Goal: Navigation & Orientation: Find specific page/section

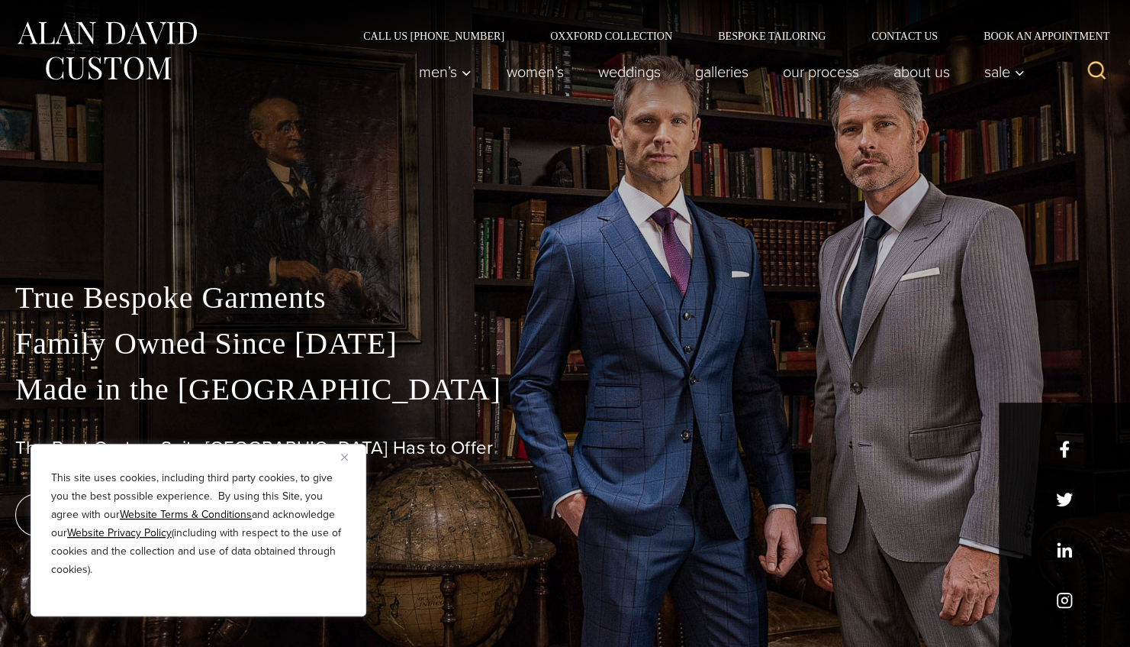
click at [345, 448] on div "This site uses cookies, including third party cookies, to give you the best pos…" at bounding box center [199, 529] width 336 height 173
click at [345, 455] on img "Close" at bounding box center [344, 456] width 7 height 7
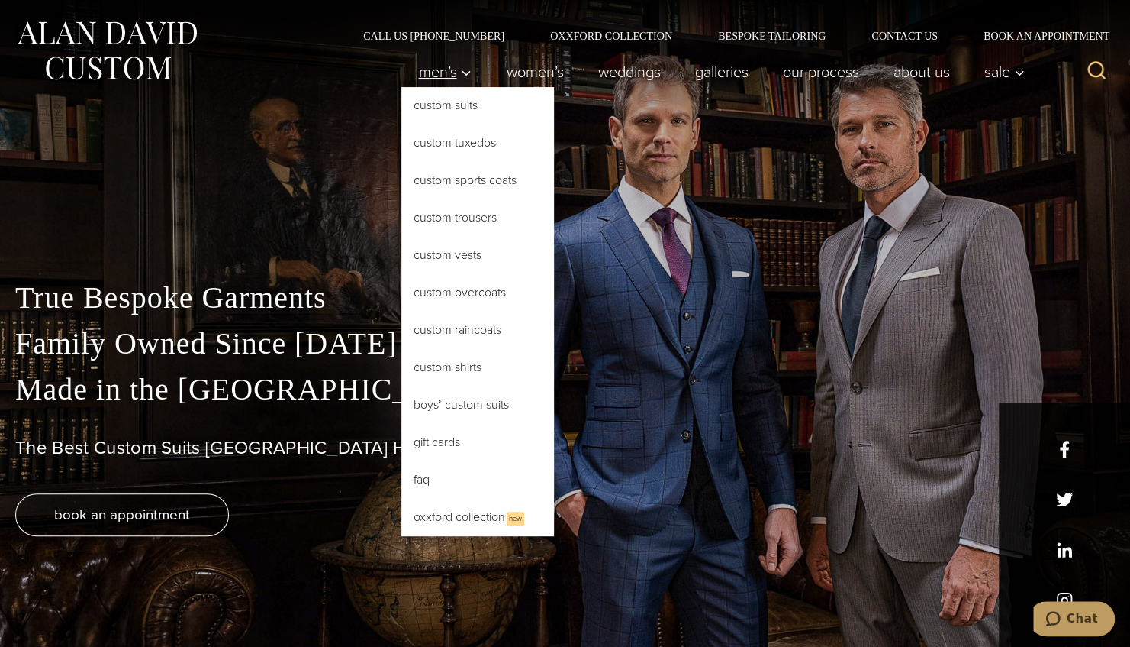
click at [437, 66] on span "Men’s" at bounding box center [444, 71] width 53 height 15
click at [466, 234] on link "Custom Trousers" at bounding box center [477, 217] width 153 height 37
click at [477, 269] on link "Custom Vests" at bounding box center [477, 255] width 153 height 37
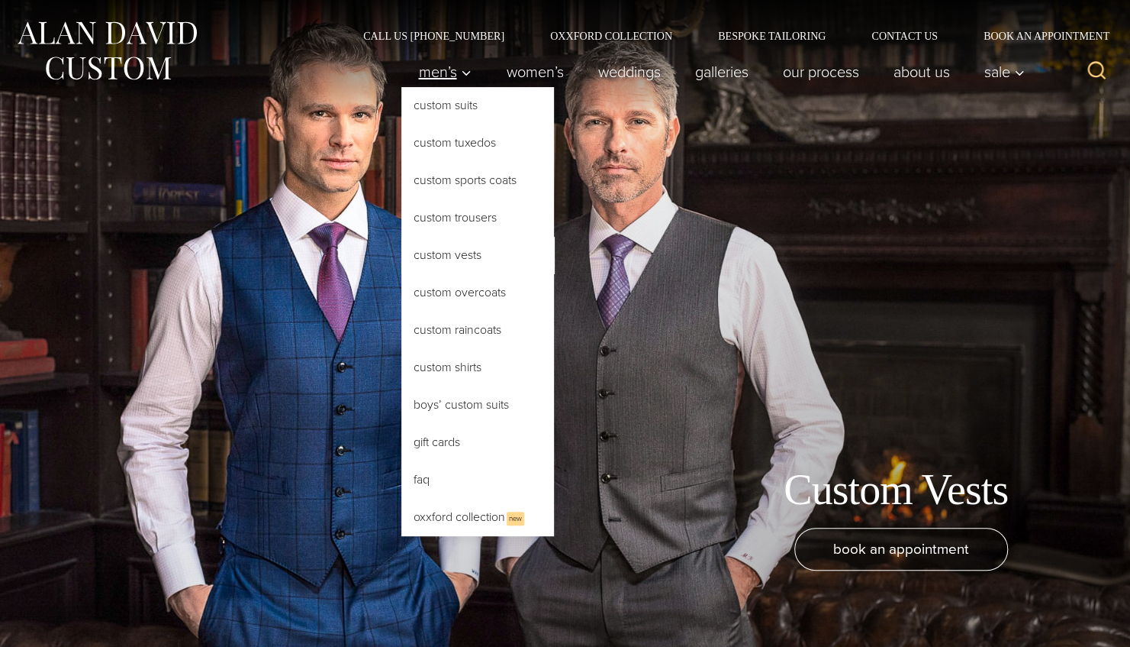
click at [445, 79] on span "Men’s" at bounding box center [444, 71] width 53 height 15
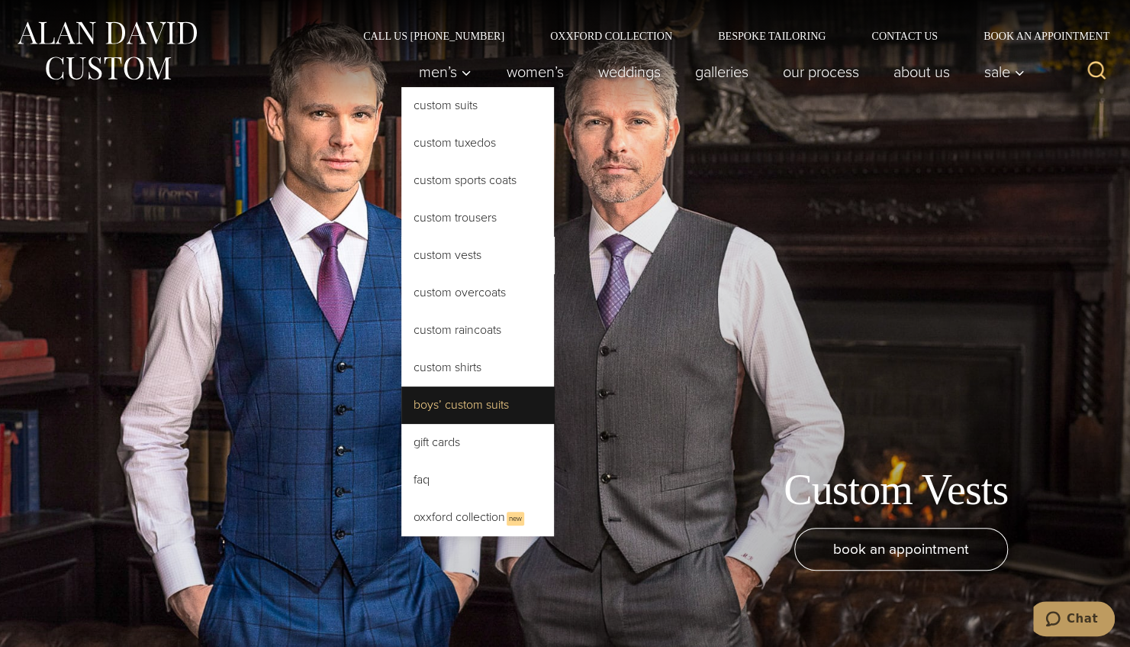
click at [483, 388] on link "Boys’ Custom Suits" at bounding box center [477, 404] width 153 height 37
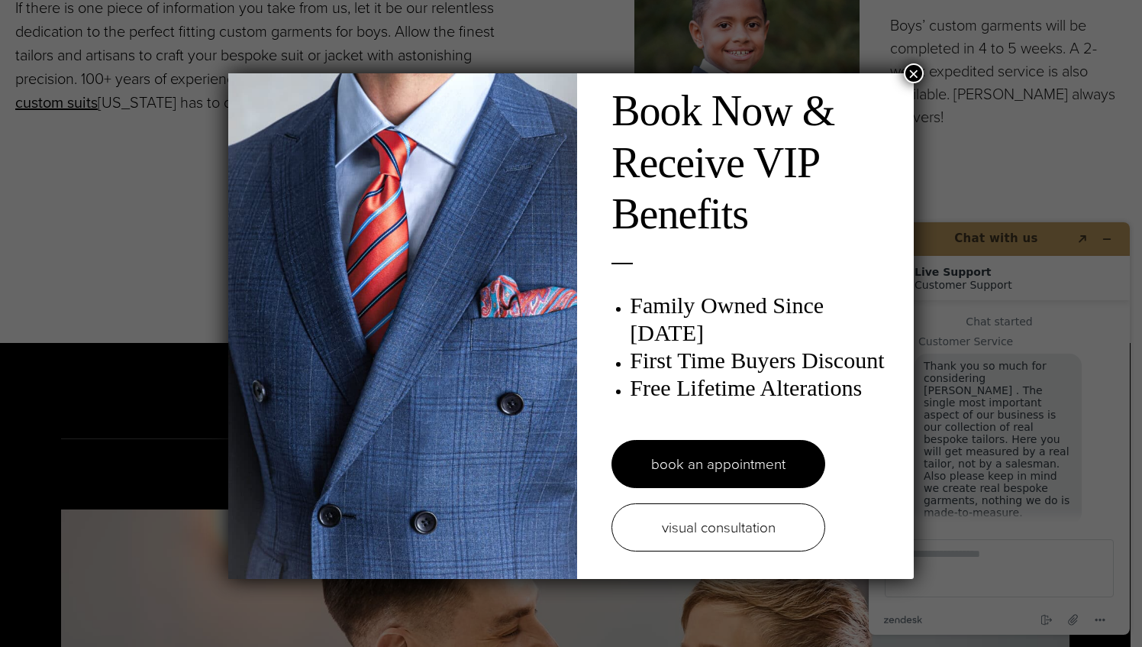
click at [908, 69] on button "×" at bounding box center [914, 73] width 20 height 20
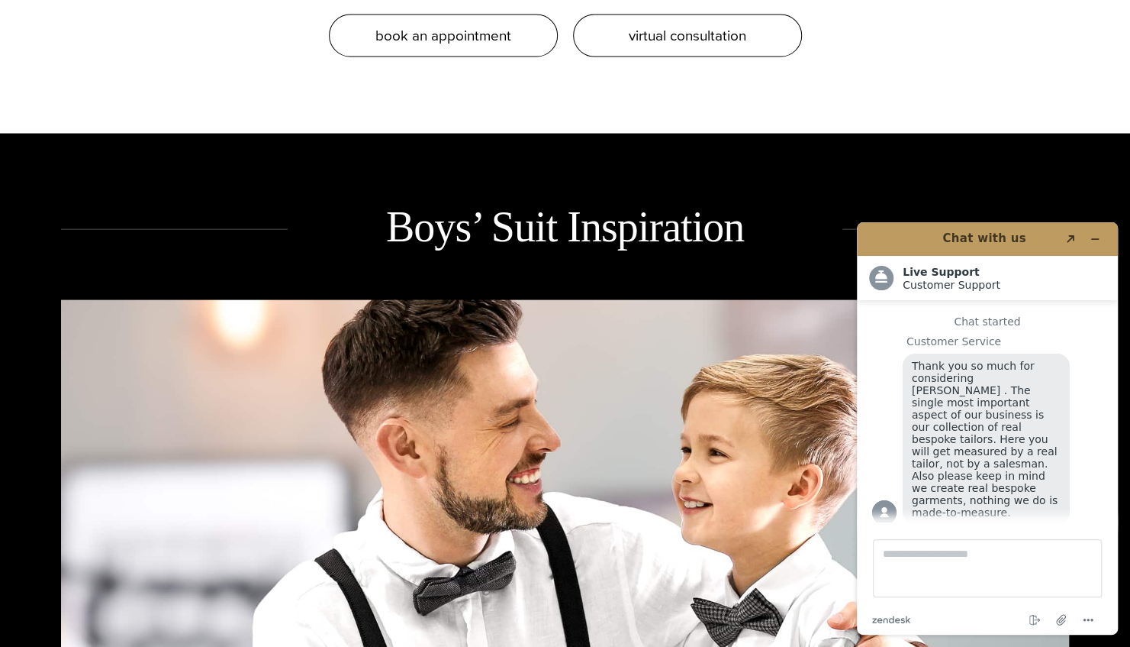
scroll to position [1804, 0]
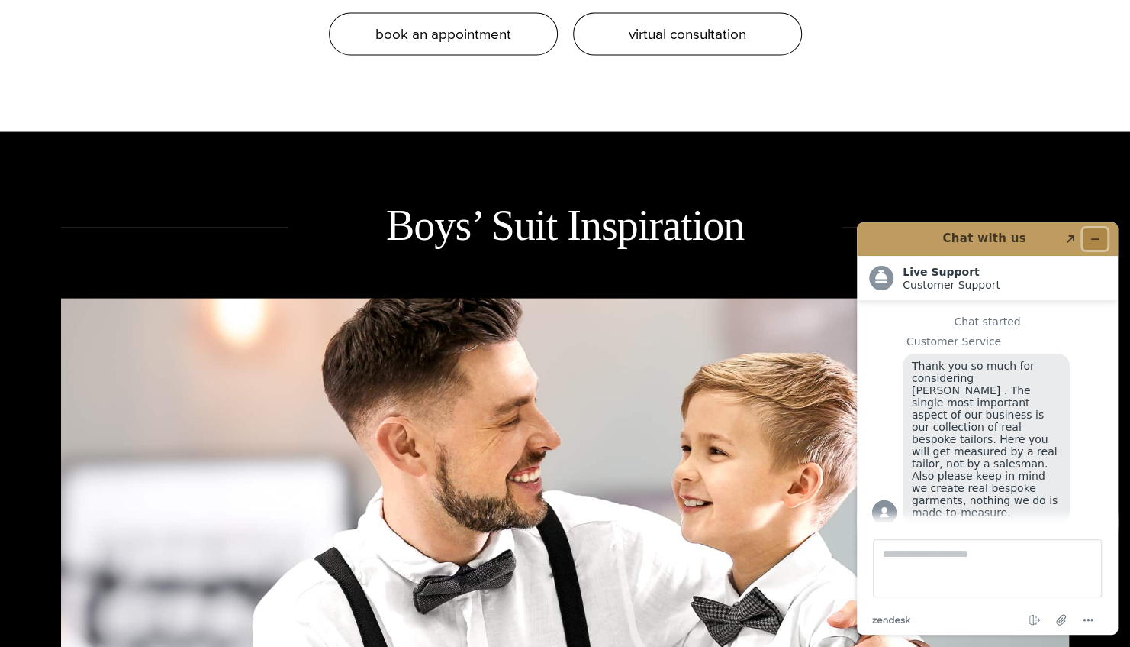
click at [1092, 236] on icon "Minimize widget" at bounding box center [1095, 239] width 11 height 11
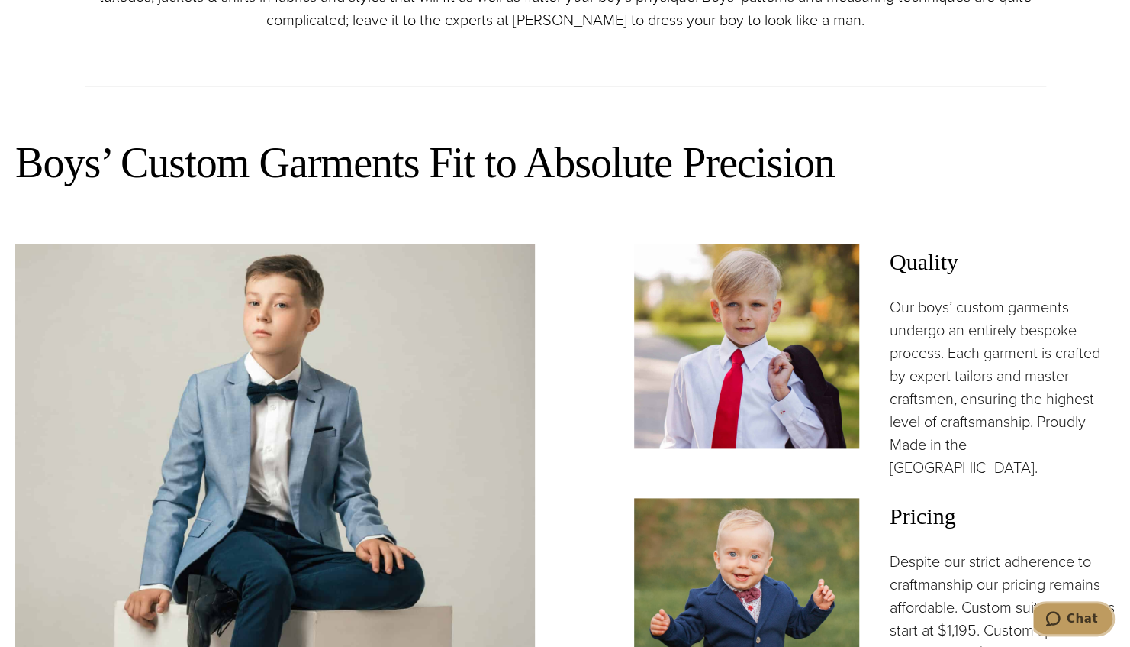
scroll to position [833, 0]
